Goal: Transaction & Acquisition: Purchase product/service

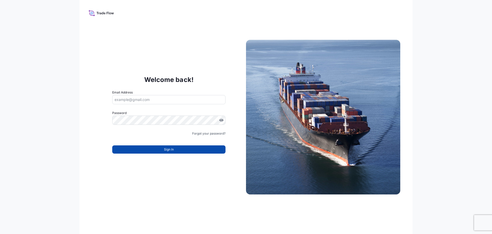
type input "[EMAIL_ADDRESS][DOMAIN_NAME]"
click at [194, 152] on button "Sign In" at bounding box center [168, 149] width 113 height 8
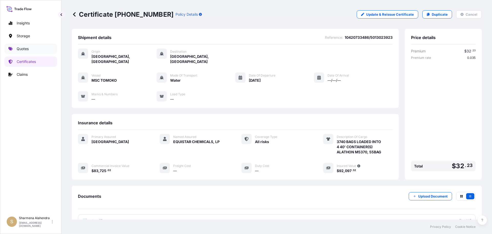
click at [25, 48] on p "Quotes" at bounding box center [23, 48] width 12 height 5
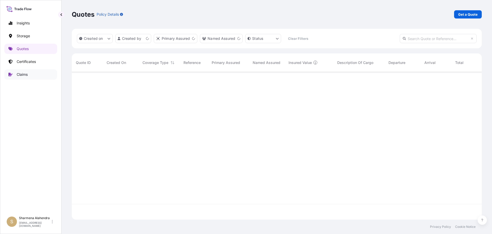
scroll to position [146, 407]
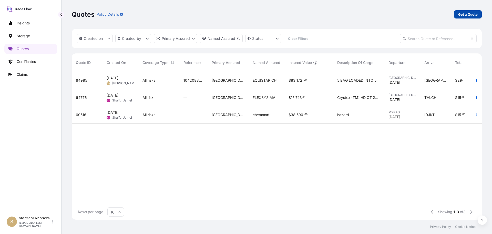
click at [462, 13] on p "Get a Quote" at bounding box center [468, 14] width 19 height 5
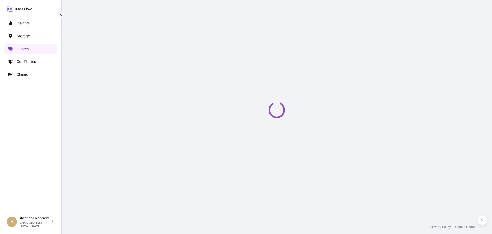
select select "Water"
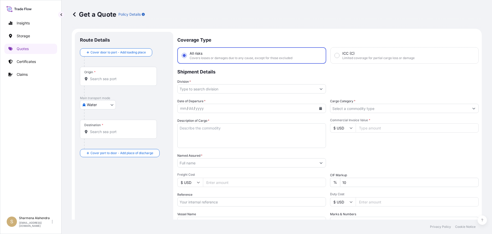
scroll to position [8, 0]
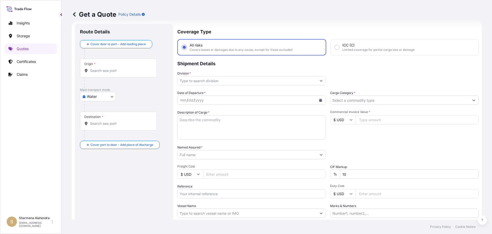
drag, startPoint x: 263, startPoint y: 21, endPoint x: 254, endPoint y: 34, distance: 15.4
click at [263, 21] on div "Get a Quote Policy Details" at bounding box center [277, 14] width 410 height 29
click at [110, 71] on input "Origin *" at bounding box center [120, 70] width 61 height 5
paste input "[GEOGRAPHIC_DATA], [GEOGRAPHIC_DATA]"
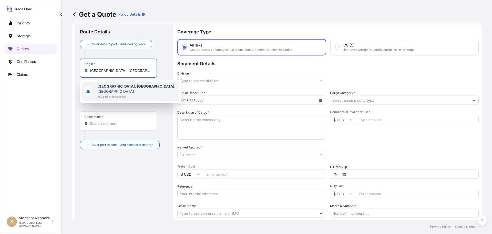
click at [115, 85] on b "[GEOGRAPHIC_DATA], [GEOGRAPHIC_DATA]" at bounding box center [135, 86] width 77 height 4
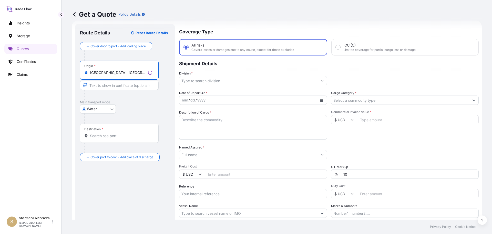
type input "[GEOGRAPHIC_DATA], [GEOGRAPHIC_DATA], [GEOGRAPHIC_DATA]"
click at [109, 134] on input "Destination *" at bounding box center [121, 135] width 62 height 5
click at [285, 13] on div "Get a Quote Policy Details" at bounding box center [277, 14] width 410 height 8
click at [128, 134] on input "Destination * Please select a destination" at bounding box center [120, 135] width 61 height 5
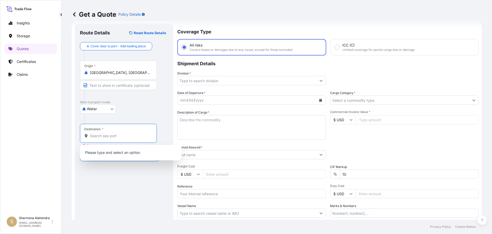
paste input "[GEOGRAPHIC_DATA], [GEOGRAPHIC_DATA]"
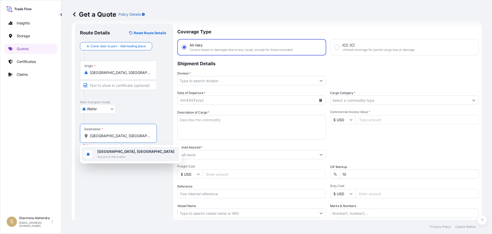
click at [112, 154] on span "Any port in this location" at bounding box center [135, 156] width 77 height 5
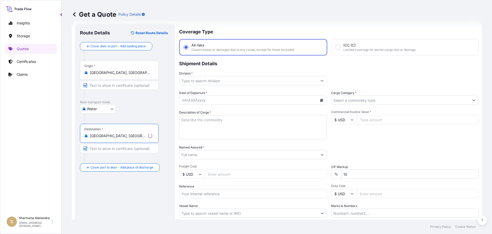
type input "[GEOGRAPHIC_DATA], [GEOGRAPHIC_DATA]"
click at [236, 80] on input "Division *" at bounding box center [249, 80] width 138 height 9
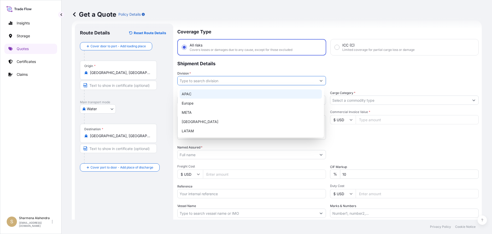
click at [193, 95] on div "APAC" at bounding box center [251, 93] width 142 height 9
type input "APAC"
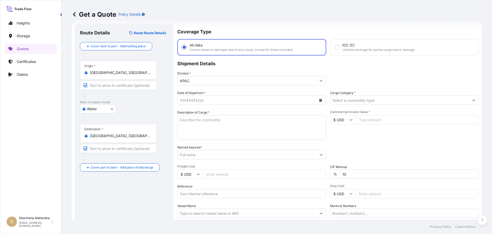
click at [369, 11] on div "Get a Quote Policy Details" at bounding box center [277, 14] width 410 height 8
click at [320, 101] on icon "Calendar" at bounding box center [321, 99] width 3 height 3
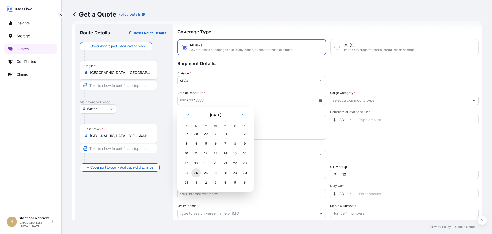
click at [198, 173] on div "25" at bounding box center [196, 172] width 9 height 9
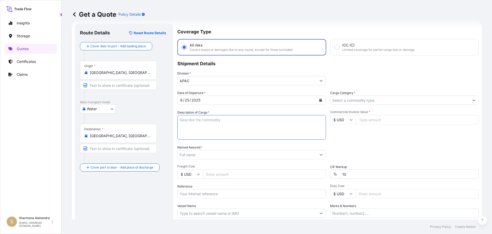
click at [207, 132] on textarea "Description of Cargo *" at bounding box center [251, 127] width 149 height 25
click at [278, 121] on textarea "Description of Cargo *" at bounding box center [251, 127] width 149 height 25
paste textarea "BAGS LOADED INTO 1 40' CONTAINER(S) ADSYL 7416 XCP, 55BAGB"
click at [179, 119] on textarea "BAGS LOADED INTO 1 40' CONTAINER(S) ADSYL 7416 XCP, 55BAGB" at bounding box center [251, 127] width 149 height 25
type textarea "935 BAGS LOADED INTO 1 40' CONTAINER(S) ADSYL 7416 XCP, 55BAGB"
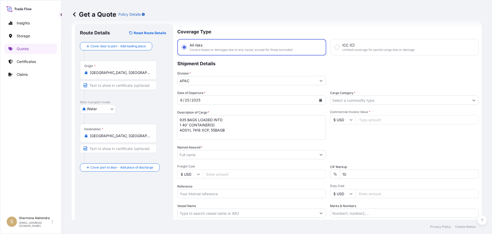
click at [274, 156] on input "Named Assured *" at bounding box center [247, 154] width 139 height 9
paste input "EQUISTAR CHEMICALS, LP"
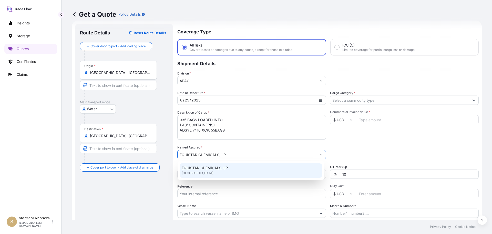
click at [209, 165] on div "EQUISTAR CHEMICALS, LP [GEOGRAPHIC_DATA]" at bounding box center [251, 170] width 142 height 14
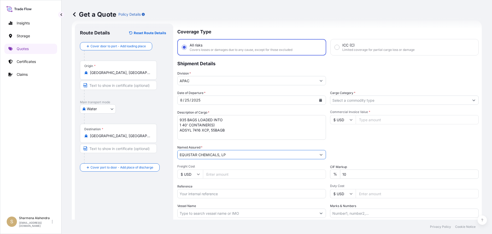
type input "EQUISTAR CHEMICALS, LP"
click at [194, 196] on input "Reference" at bounding box center [251, 193] width 149 height 9
paste input "10420842131"
paste input "5013184399"
type input "10420842131/5013184399"
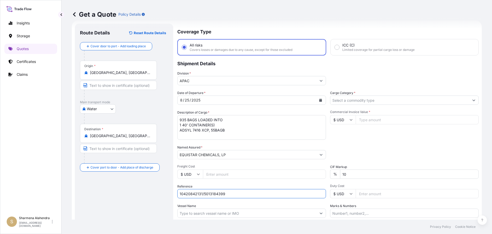
click at [215, 211] on input "Vessel Name" at bounding box center [247, 212] width 139 height 9
click at [285, 212] on input "Vessel Name" at bounding box center [247, 212] width 139 height 9
paste input "[PERSON_NAME]"
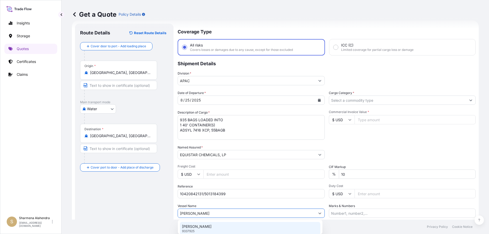
click at [207, 227] on div "[PERSON_NAME] 9337925" at bounding box center [250, 228] width 140 height 13
type input "[PERSON_NAME]"
click at [346, 104] on input "Cargo Category *" at bounding box center [400, 99] width 139 height 9
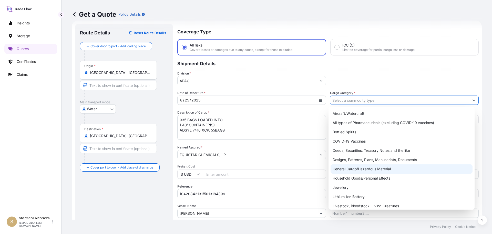
click at [351, 169] on div "General Cargo/Hazardous Material" at bounding box center [402, 168] width 142 height 9
type input "General Cargo/Hazardous Material"
click at [354, 167] on div "General Cargo/Hazardous Material" at bounding box center [402, 168] width 142 height 9
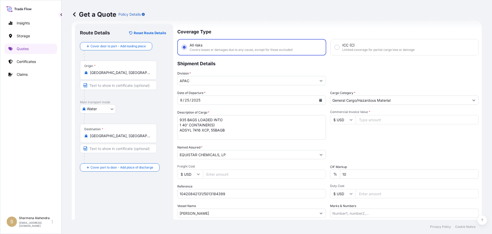
click at [25, 184] on div "Insights Storage Quotes Certificates Claims" at bounding box center [30, 113] width 53 height 200
click at [364, 121] on input "Commercial Invoice Value *" at bounding box center [417, 119] width 123 height 9
paste input "93701.06"
type input "93701.06"
click at [365, 137] on div "Commercial Invoice Value * $ USD 93701.06" at bounding box center [404, 125] width 149 height 30
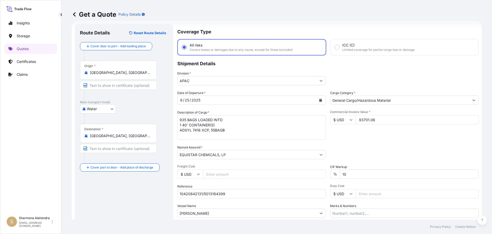
click at [348, 213] on input "Marks & Numbers" at bounding box center [404, 212] width 149 height 9
paste input "JIANGYIN ZHONGDA FLEXIBLE PLASTIC NEW MATERIALS CO., LTD."
type input "JIANGYIN ZHONGDA FLEXIBLE PLASTIC NEW MATERIALS CO., LTD."
click at [377, 158] on div "Packing Category Type to search a container mode Please select a primary mode o…" at bounding box center [404, 152] width 149 height 14
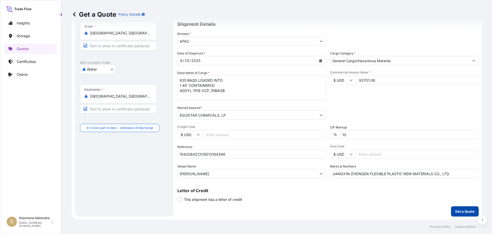
click at [456, 210] on p "Get a Quote" at bounding box center [465, 211] width 19 height 5
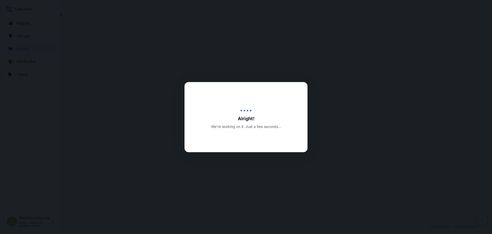
select select "Water"
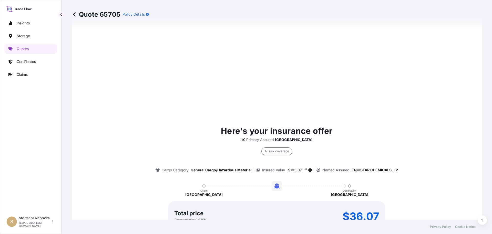
scroll to position [733, 0]
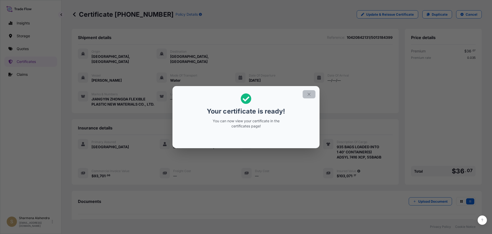
click at [308, 95] on icon "button" at bounding box center [309, 94] width 3 height 3
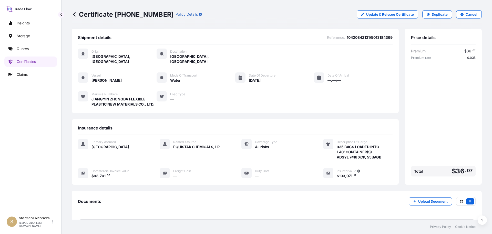
scroll to position [46, 0]
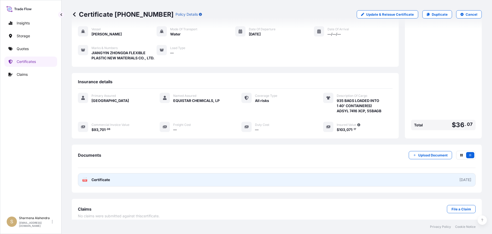
click at [171, 176] on link "PDF Certificate [DATE]" at bounding box center [277, 179] width 398 height 13
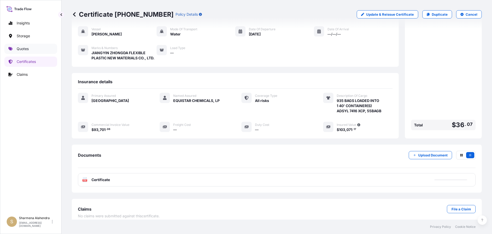
click at [25, 47] on p "Quotes" at bounding box center [23, 48] width 12 height 5
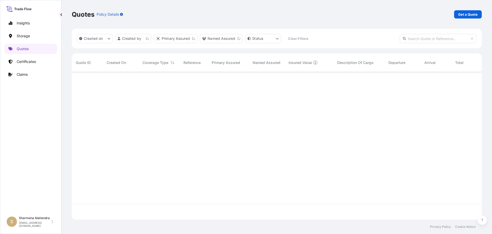
scroll to position [146, 407]
click at [462, 16] on p "Get a Quote" at bounding box center [468, 14] width 19 height 5
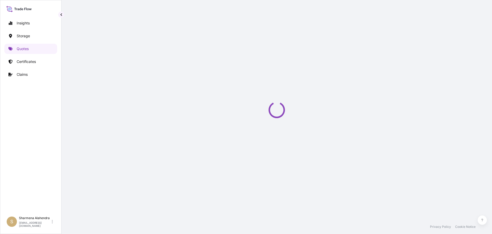
select select "Water"
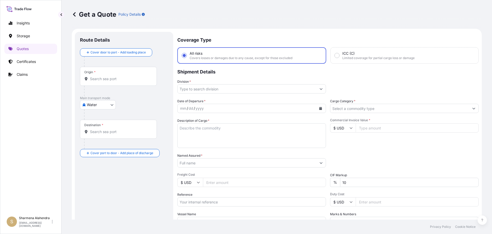
scroll to position [8, 0]
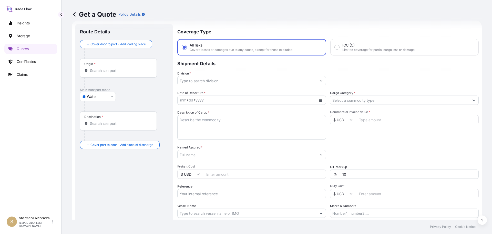
click at [255, 22] on div "Get a Quote Policy Details" at bounding box center [277, 14] width 410 height 29
click at [114, 72] on input "Origin *" at bounding box center [120, 70] width 61 height 5
paste input "[GEOGRAPHIC_DATA], [GEOGRAPHIC_DATA]"
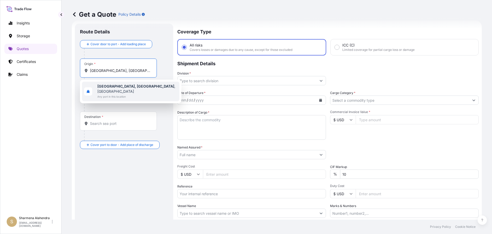
click at [116, 88] on span "[GEOGRAPHIC_DATA], [GEOGRAPHIC_DATA] , [GEOGRAPHIC_DATA]" at bounding box center [137, 89] width 80 height 10
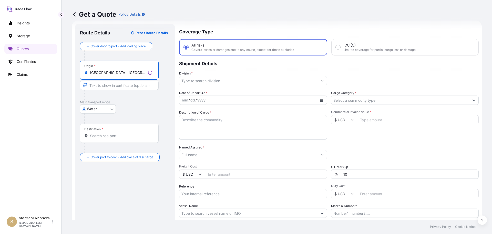
type input "[GEOGRAPHIC_DATA], [GEOGRAPHIC_DATA], [GEOGRAPHIC_DATA]"
click at [114, 136] on input "Destination *" at bounding box center [121, 135] width 62 height 5
drag, startPoint x: 264, startPoint y: 19, endPoint x: 245, endPoint y: 113, distance: 95.4
click at [264, 19] on div "Get a Quote Policy Details" at bounding box center [277, 14] width 410 height 29
click at [120, 137] on input "Destination * Please select a destination" at bounding box center [120, 135] width 61 height 5
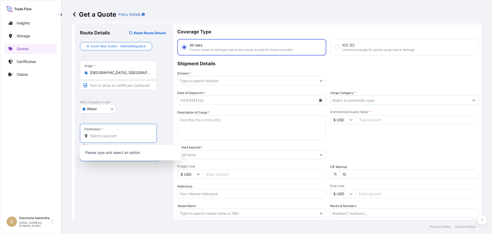
paste input "[PERSON_NAME], [GEOGRAPHIC_DATA]"
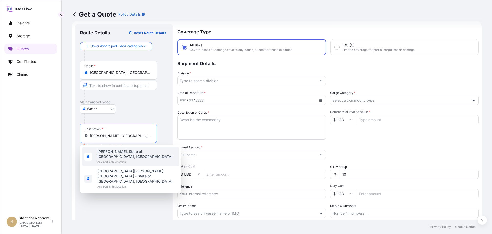
click at [116, 152] on span "[PERSON_NAME], State of [GEOGRAPHIC_DATA], [GEOGRAPHIC_DATA]" at bounding box center [137, 154] width 80 height 10
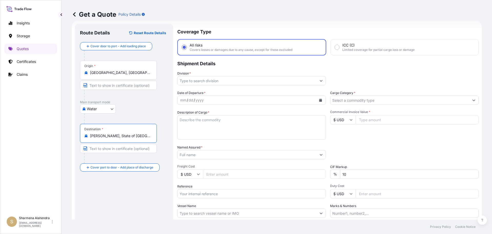
type input "[PERSON_NAME], State of [GEOGRAPHIC_DATA], [GEOGRAPHIC_DATA]"
click at [299, 23] on div "Get a Quote Policy Details" at bounding box center [277, 14] width 410 height 29
click at [291, 79] on input "Division *" at bounding box center [247, 80] width 139 height 9
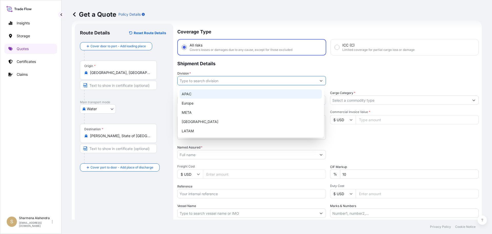
click at [193, 96] on div "APAC" at bounding box center [251, 93] width 142 height 9
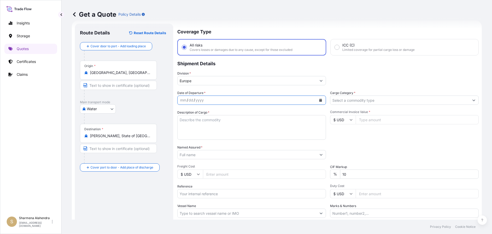
click at [320, 101] on icon "Calendar" at bounding box center [321, 99] width 3 height 3
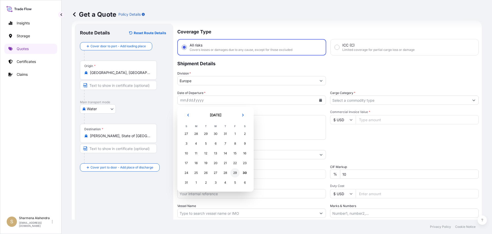
click at [235, 174] on div "29" at bounding box center [235, 172] width 9 height 9
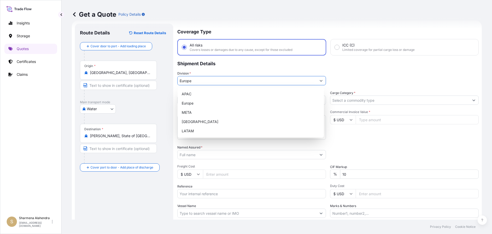
click at [215, 83] on input "Europe" at bounding box center [247, 80] width 139 height 9
click at [186, 94] on div "APAC" at bounding box center [251, 93] width 142 height 9
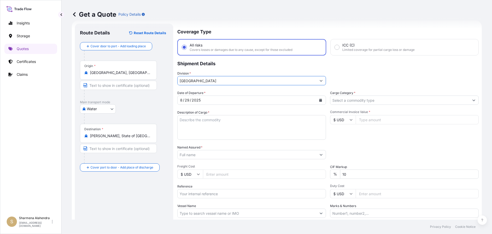
paste input "BULK UNPACKED LOADED INTO 1 20' CONTAINER(S) DIPROPYLENE GLYCOL FRAGRANCE, FLEX…"
type input "[GEOGRAPHIC_DATA]"
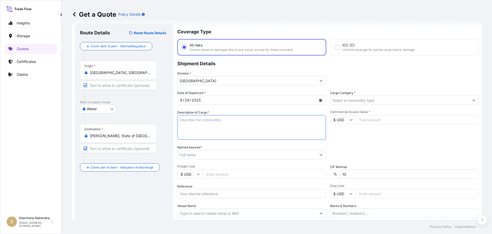
click at [191, 124] on textarea "Description of Cargo *" at bounding box center [251, 127] width 149 height 25
paste textarea "BULK UNPACKED LOADED INTO 1 20' CONTAINER(S) DIPROPYLENE GLYCOL FRAGRANCE, FLEX…"
click at [179, 119] on textarea "BULK UNPACKED LOADED INTO 1 20' CONTAINER(S) DIPROPYLENE GLYCOL FRAGRANCE, FLEX…" at bounding box center [251, 127] width 149 height 25
type textarea "1 BULK UNPACKED LOADED INTO 1 20' CONTAINER(S) DIPROPYLENE GLYCOL FRAGRANCE, FL…"
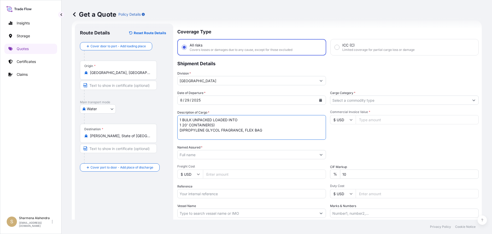
click at [263, 80] on input "[GEOGRAPHIC_DATA]" at bounding box center [247, 80] width 139 height 9
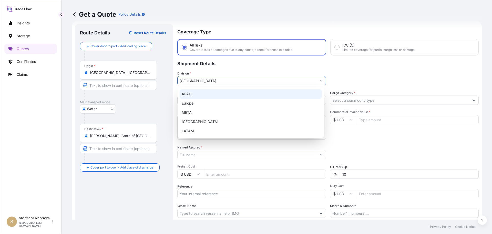
click at [200, 95] on div "APAC" at bounding box center [251, 93] width 142 height 9
type input "APAC"
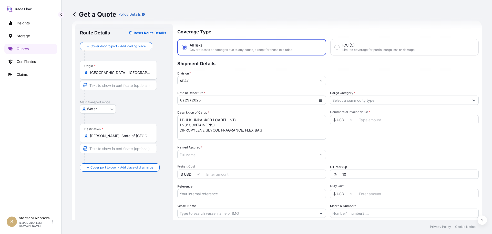
click at [276, 153] on input "Named Assured *" at bounding box center [247, 154] width 139 height 9
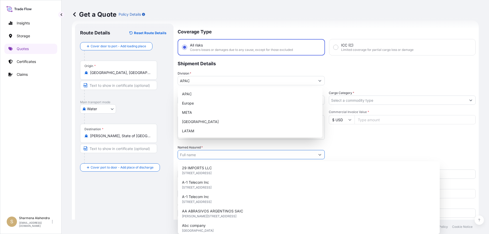
paste input "LYONDELL CHEMICAL COMPANY"
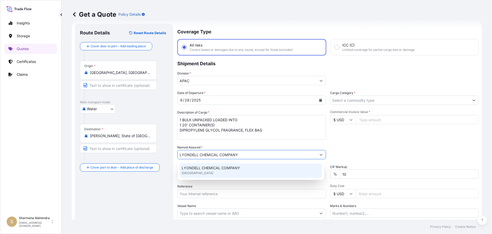
click at [209, 169] on span "LYONDELL CHEMICAL COMPANY" at bounding box center [211, 167] width 58 height 5
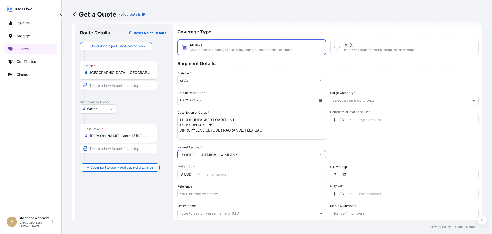
type input "LYONDELL CHEMICAL COMPANY"
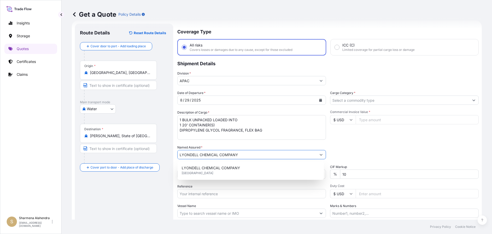
click at [206, 192] on input "Reference" at bounding box center [251, 193] width 149 height 9
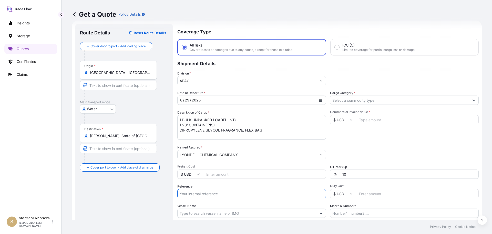
paste input "10420846389"
paste input "5013205560"
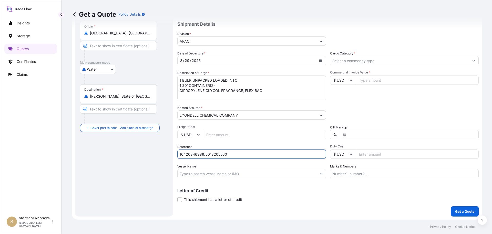
type input "10420846389/5013205560"
click at [267, 175] on input "Vessel Name" at bounding box center [247, 173] width 139 height 9
paste input "[PERSON_NAME]"
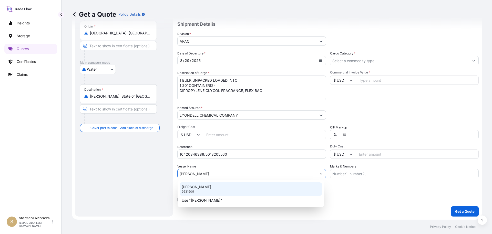
click at [232, 188] on div "[PERSON_NAME] 9531909" at bounding box center [251, 188] width 142 height 13
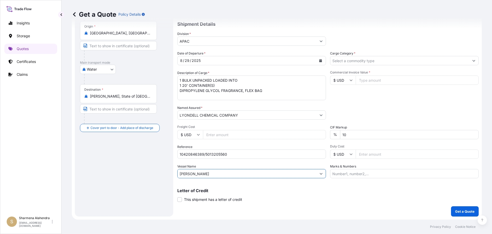
type input "[PERSON_NAME]"
click at [362, 59] on input "Cargo Category *" at bounding box center [400, 60] width 139 height 9
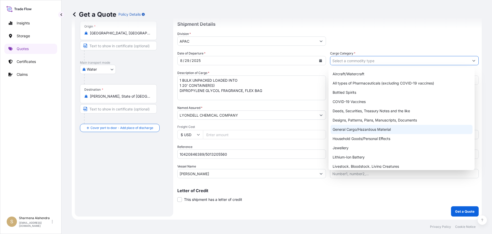
click at [362, 126] on div "General Cargo/Hazardous Material" at bounding box center [402, 129] width 142 height 9
type input "General Cargo/Hazardous Material"
click at [363, 129] on div "General Cargo/Hazardous Material" at bounding box center [402, 129] width 142 height 9
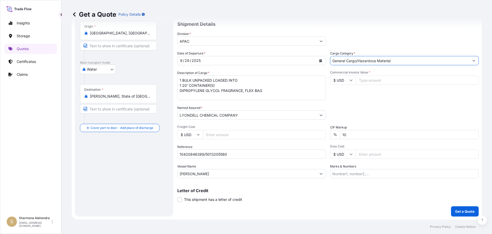
click at [370, 80] on input "Commercial Invoice Value *" at bounding box center [417, 79] width 123 height 9
paste input "24953.13"
type input "24953.14"
click at [381, 106] on div "Packing Category Type to search a container mode Please select a primary mode o…" at bounding box center [404, 112] width 149 height 14
click at [359, 173] on input "Marks & Numbers" at bounding box center [404, 173] width 149 height 9
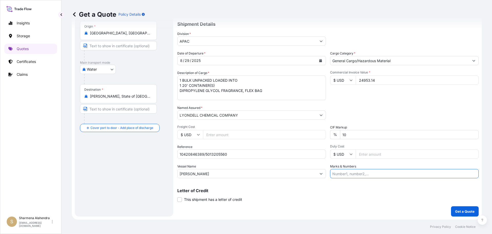
paste input "CUSTOMER PO NUMBER 4900879826"
type input "CUSTOMER PO NUMBER 4900879826"
click at [459, 210] on p "Get a Quote" at bounding box center [465, 211] width 19 height 5
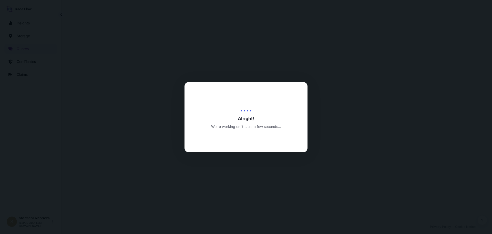
select select "Water"
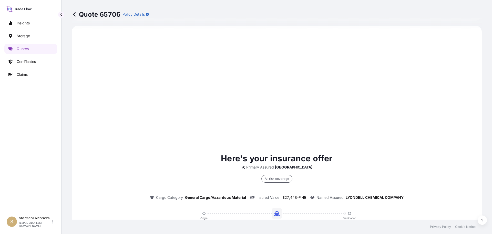
scroll to position [349, 0]
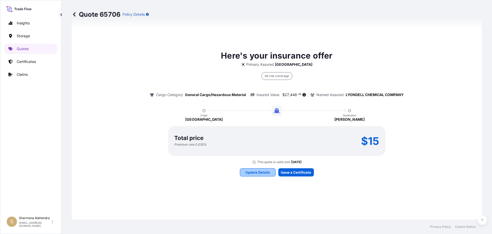
click at [256, 174] on p "Update Details" at bounding box center [258, 172] width 24 height 5
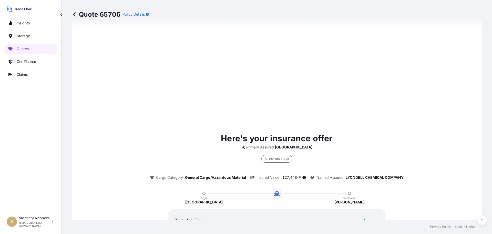
scroll to position [733, 0]
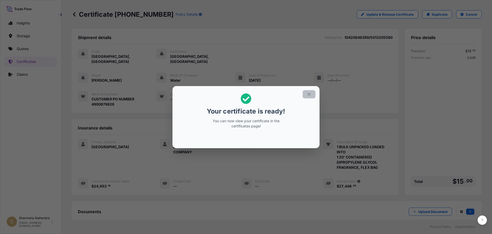
click at [311, 96] on icon "button" at bounding box center [309, 94] width 5 height 5
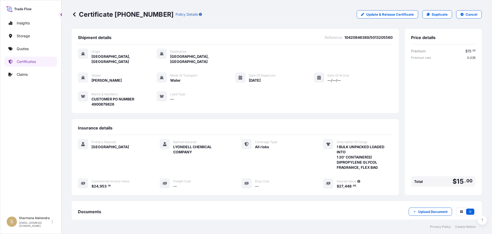
scroll to position [56, 0]
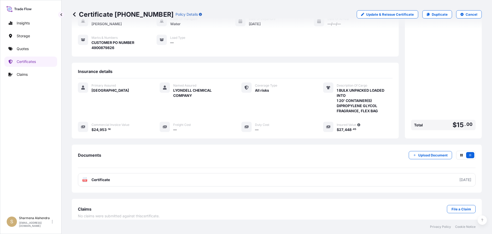
click at [172, 173] on link "PDF Certificate [DATE]" at bounding box center [277, 179] width 398 height 13
